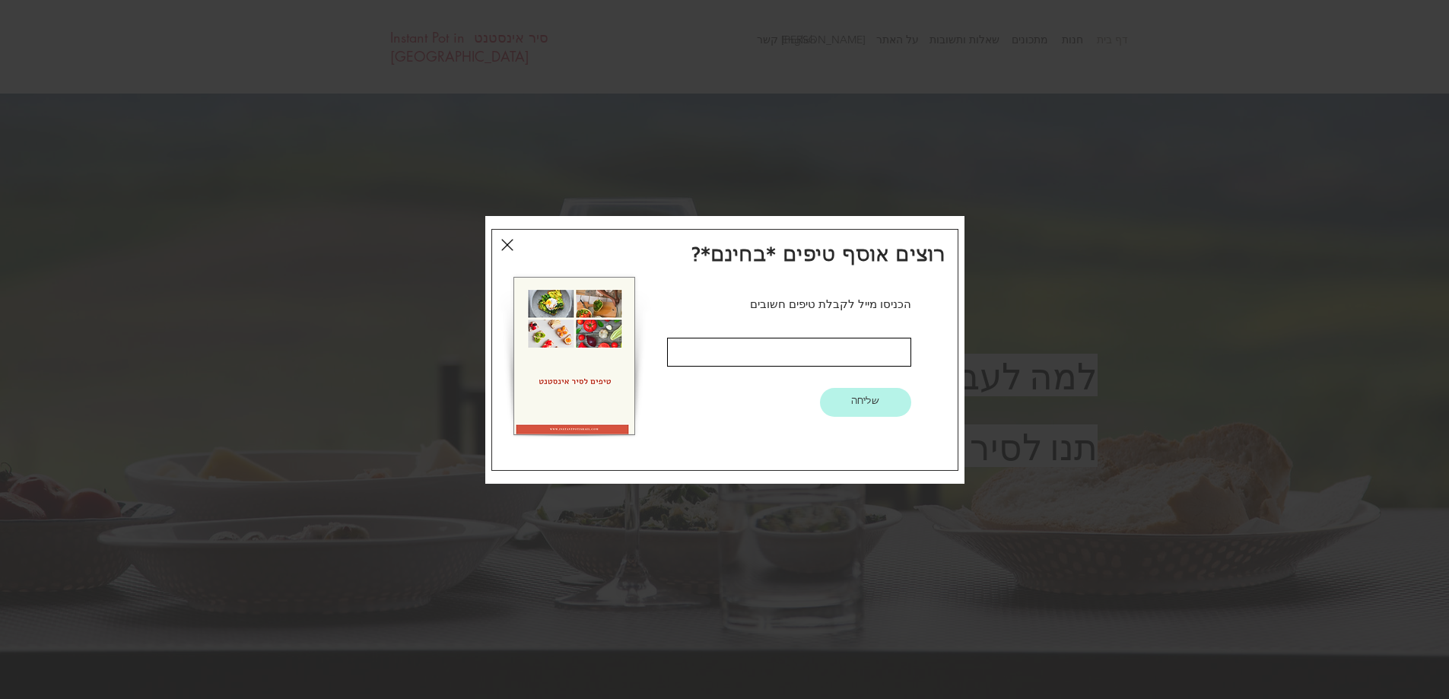
click at [771, 352] on input "טיפים חינם" at bounding box center [789, 352] width 244 height 29
type input "צ"
type input "[EMAIL_ADDRESS][DOMAIN_NAME]"
click at [880, 403] on button "שליחה" at bounding box center [865, 402] width 91 height 29
click at [508, 243] on icon "חזרה לאתר" at bounding box center [507, 245] width 12 height 12
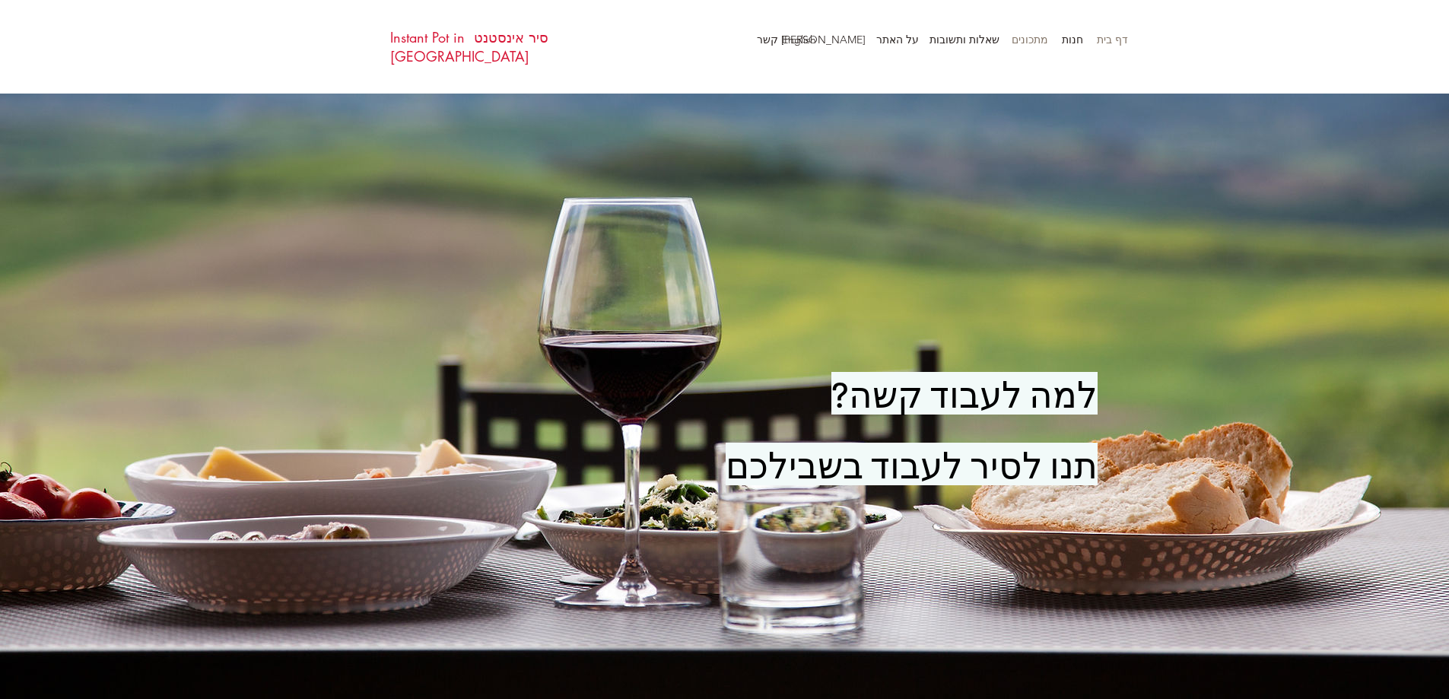
click at [1031, 36] on p "מתכונים" at bounding box center [1030, 39] width 52 height 23
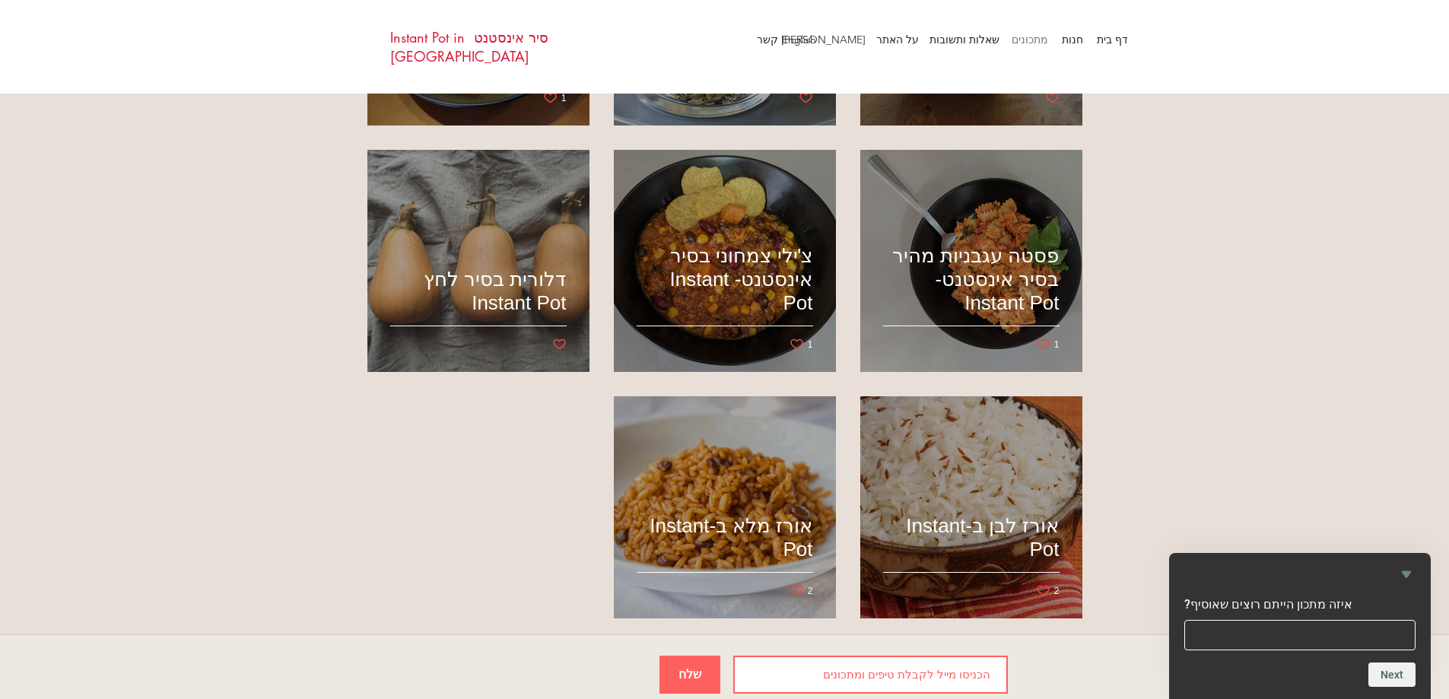
scroll to position [1268, 0]
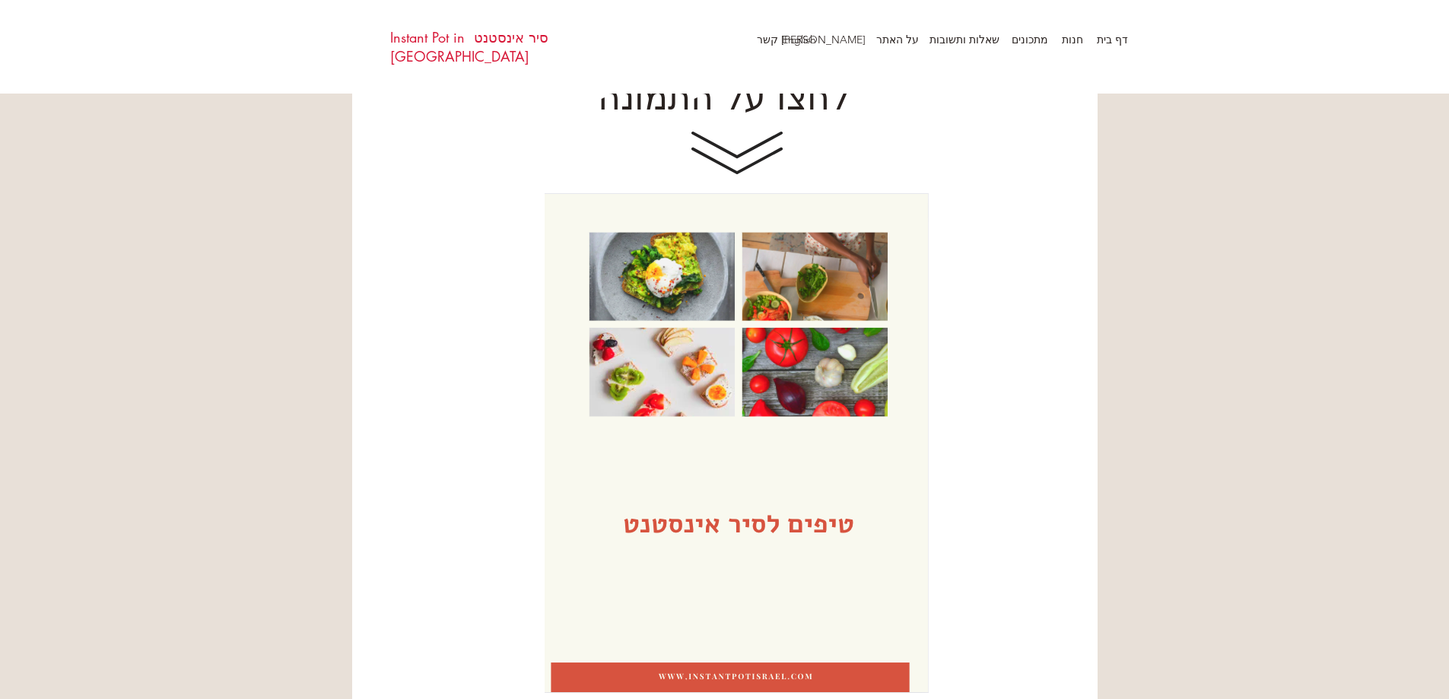
scroll to position [76, 0]
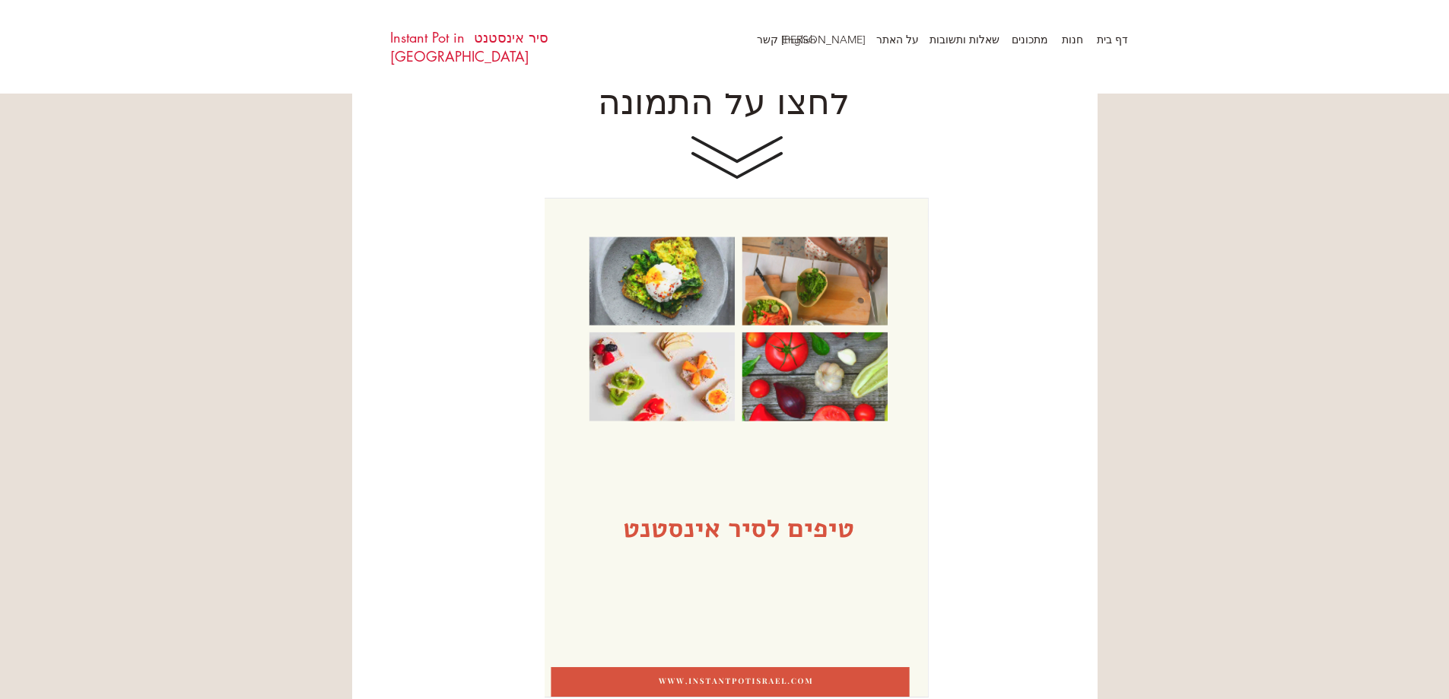
click at [818, 299] on img at bounding box center [737, 448] width 384 height 500
